Goal: Information Seeking & Learning: Learn about a topic

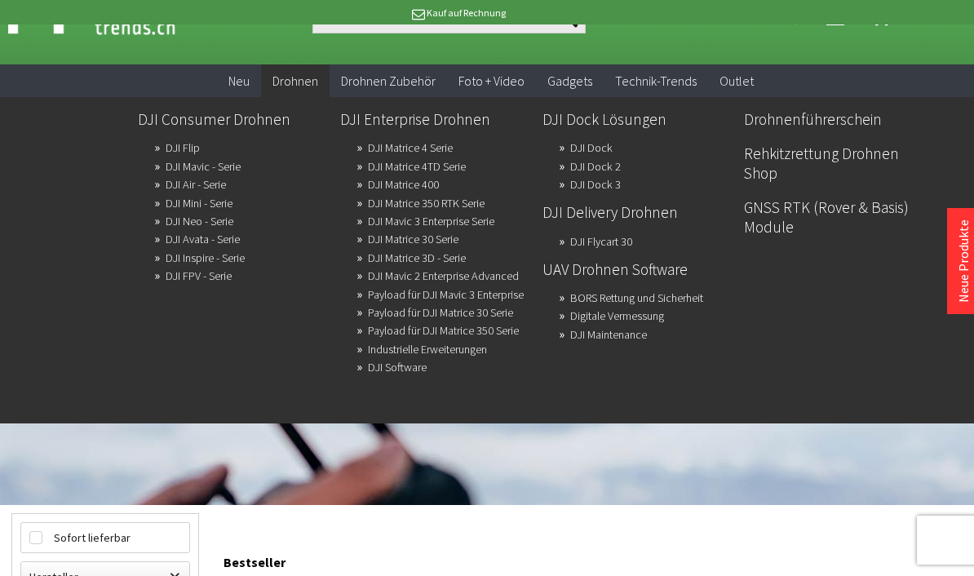
scroll to position [49, 0]
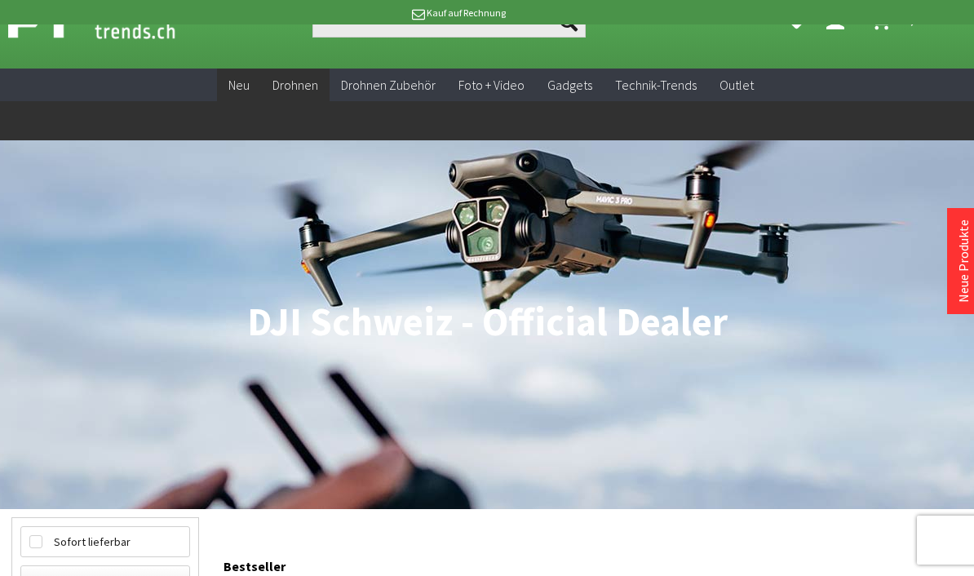
click at [241, 83] on span "Neu" at bounding box center [238, 85] width 21 height 16
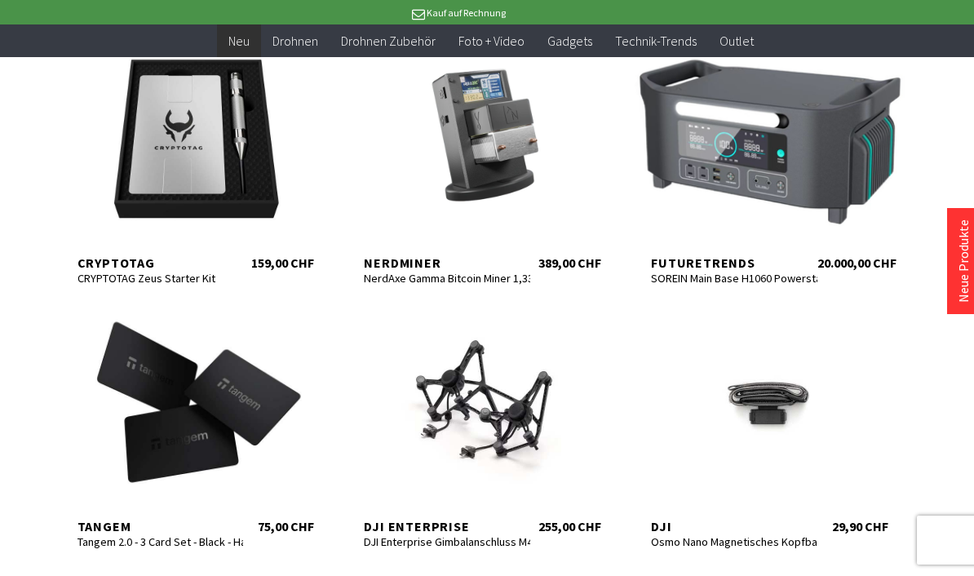
scroll to position [609, 0]
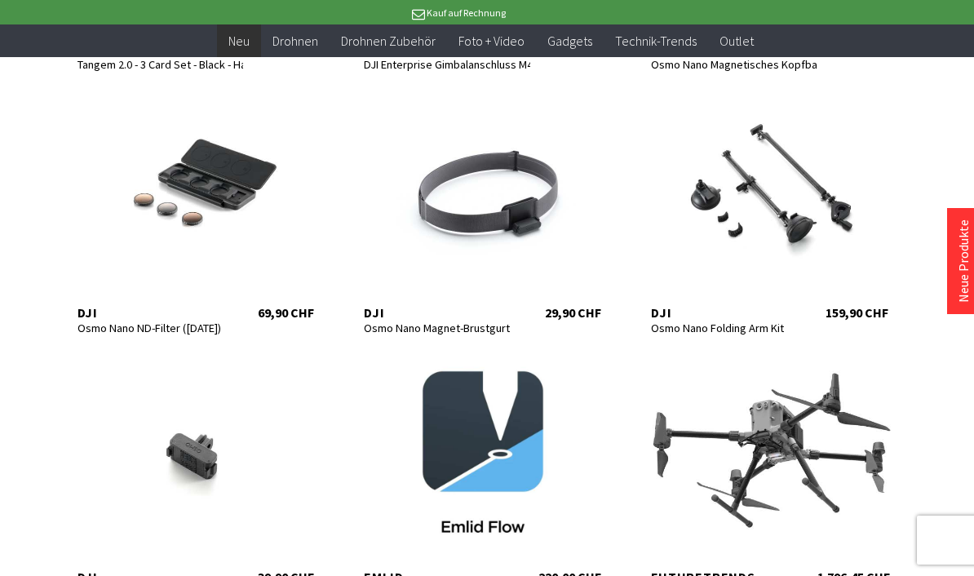
scroll to position [1075, 0]
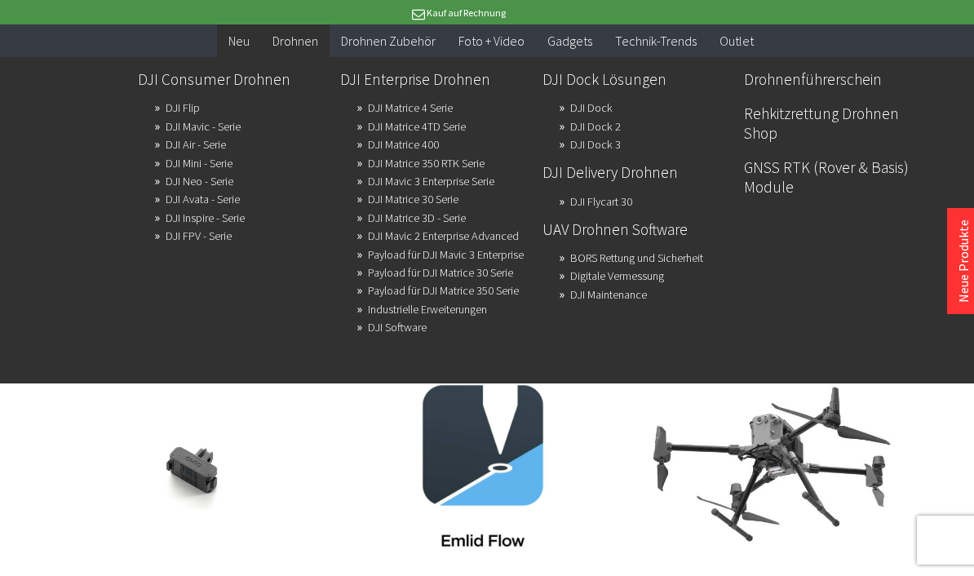
click at [188, 244] on link "DJI FPV - Serie" at bounding box center [199, 235] width 66 height 23
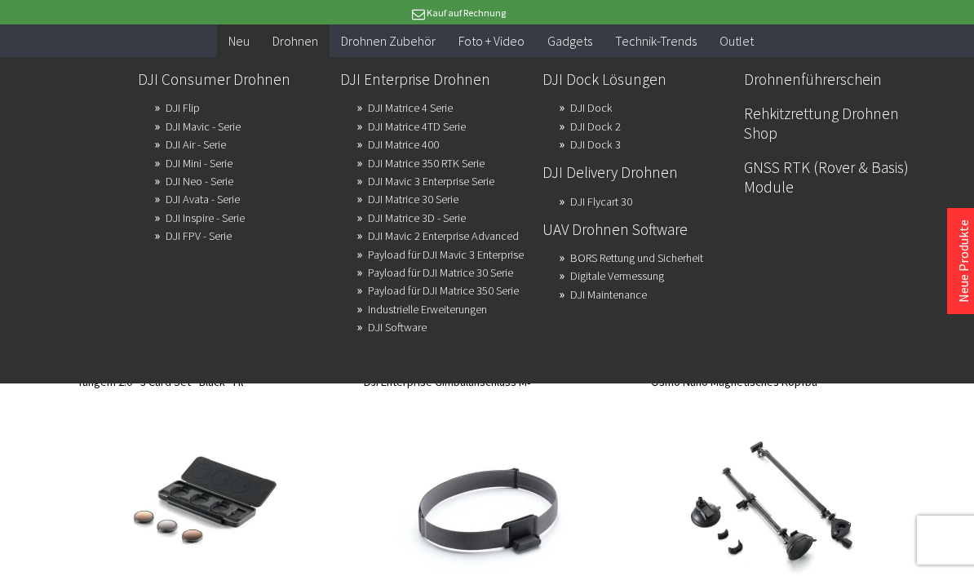
scroll to position [770, 0]
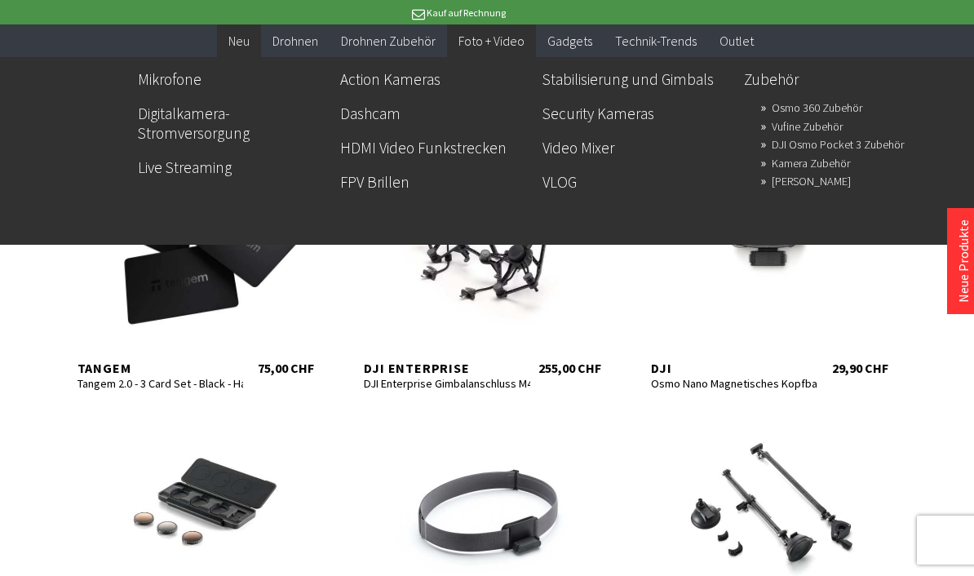
click at [353, 119] on link "Dashcam" at bounding box center [434, 113] width 189 height 28
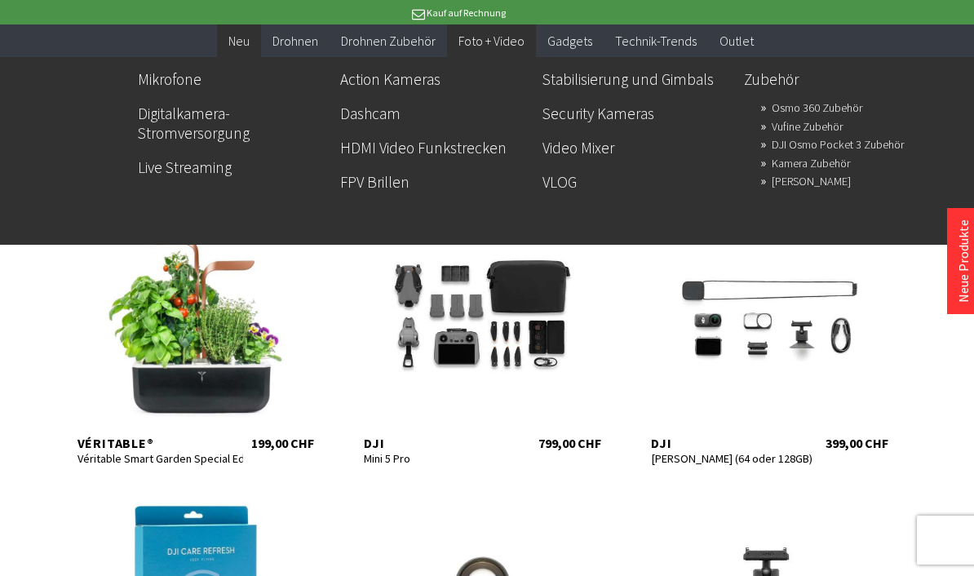
scroll to position [1483, 0]
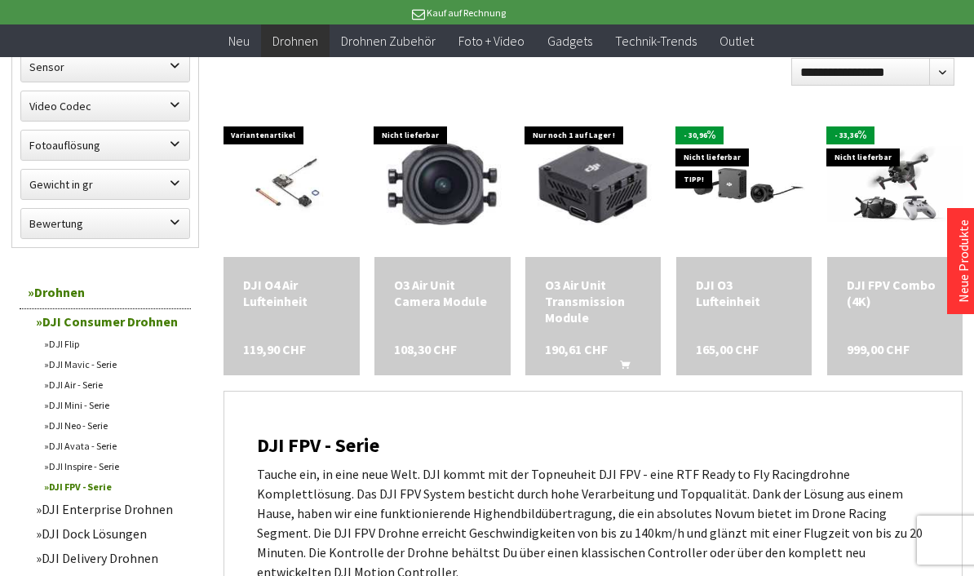
scroll to position [893, 0]
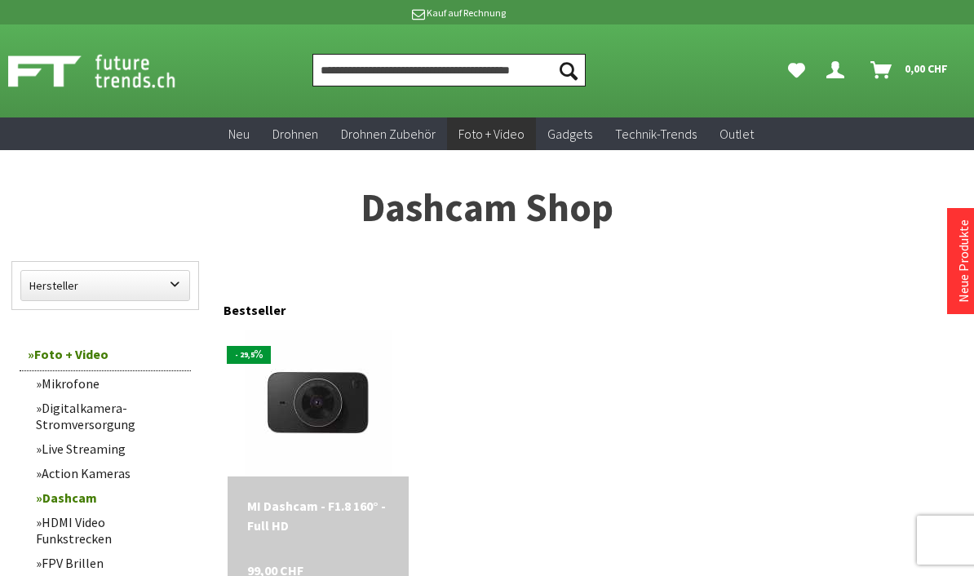
click at [382, 69] on input "Produkt, Marke, Kategorie, EAN, Artikelnummer…" at bounding box center [448, 70] width 272 height 33
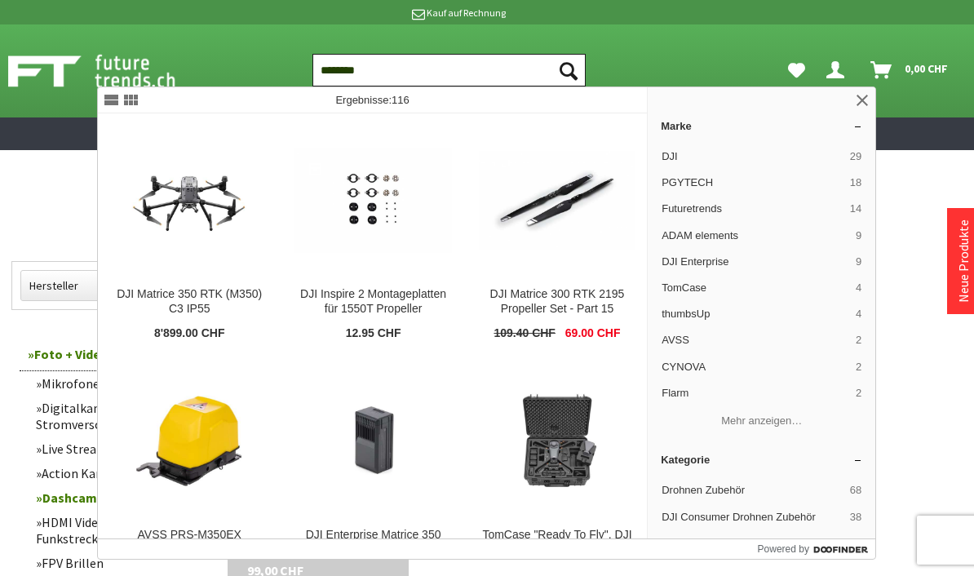
type input "*********"
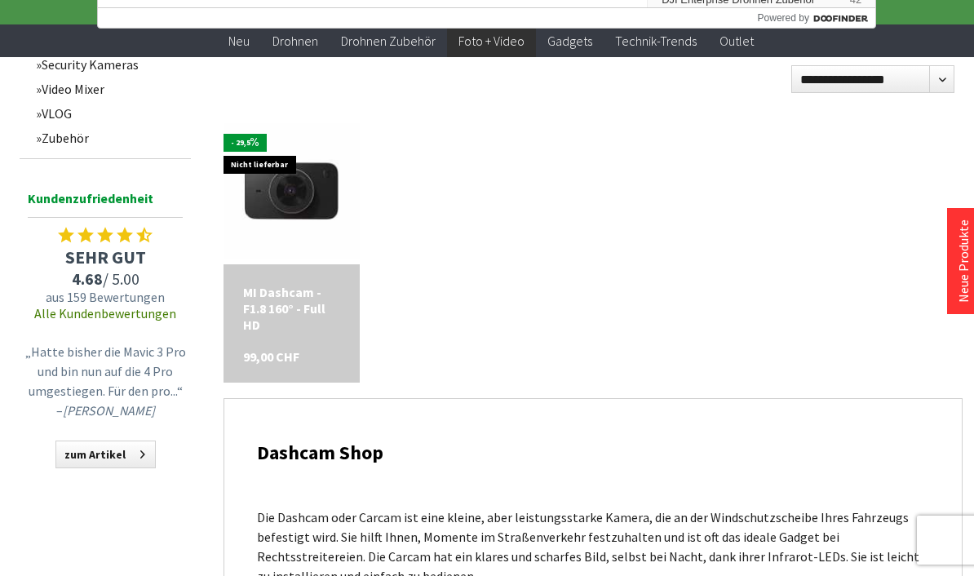
scroll to position [522, 0]
